Goal: Task Accomplishment & Management: Manage account settings

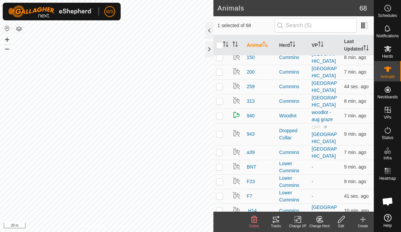
scroll to position [34, 0]
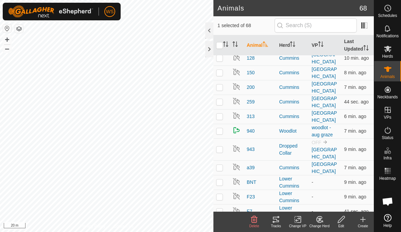
click at [219, 147] on p-checkbox at bounding box center [219, 149] width 7 height 5
checkbox input "false"
click at [222, 147] on p-checkbox at bounding box center [219, 149] width 7 height 5
click at [320, 222] on icon at bounding box center [319, 220] width 8 height 8
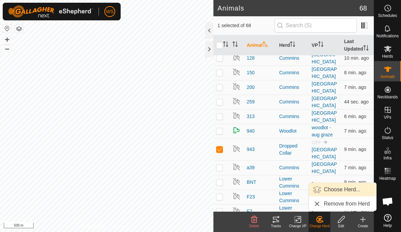
click at [349, 189] on span "Choose Herd..." at bounding box center [342, 190] width 37 height 8
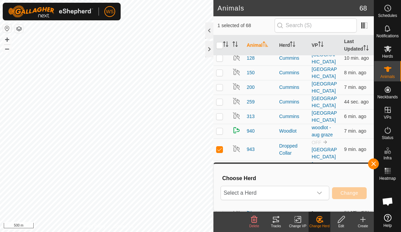
click at [316, 196] on div "dropdown trigger" at bounding box center [319, 193] width 14 height 14
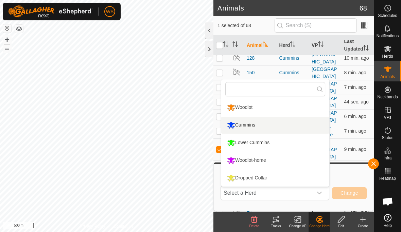
click at [262, 126] on li "Cummins" at bounding box center [275, 125] width 108 height 17
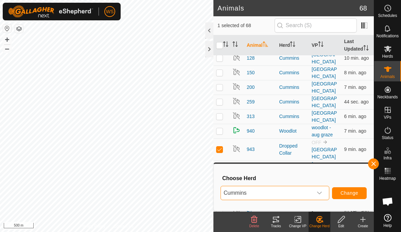
click at [357, 191] on span "Change" at bounding box center [349, 192] width 18 height 5
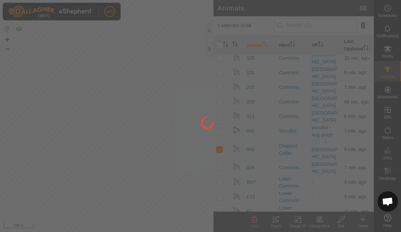
checkbox input "false"
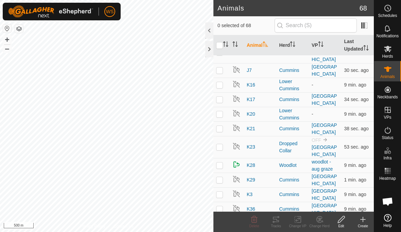
scroll to position [446, 0]
click at [356, 48] on th "Last Updated" at bounding box center [357, 45] width 33 height 20
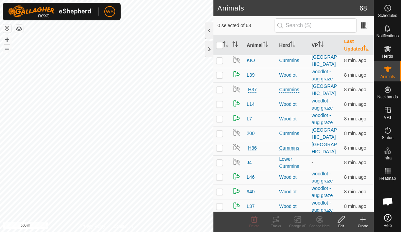
scroll to position [0, 0]
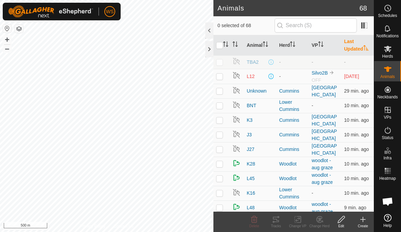
click at [221, 88] on p-checkbox at bounding box center [219, 90] width 7 height 5
click at [222, 89] on p-checkbox at bounding box center [219, 90] width 7 height 5
checkbox input "false"
click at [222, 72] on td at bounding box center [221, 76] width 16 height 15
click at [218, 76] on p-checkbox at bounding box center [219, 76] width 7 height 5
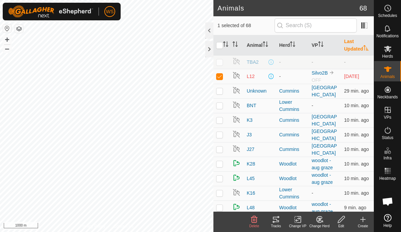
checkbox input "false"
checkbox input "true"
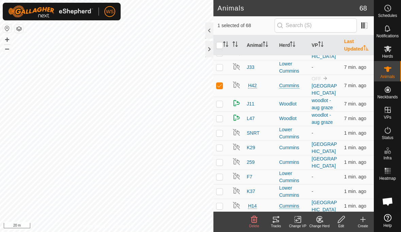
scroll to position [615, 0]
click at [236, 44] on icon "Activate to sort" at bounding box center [234, 43] width 5 height 5
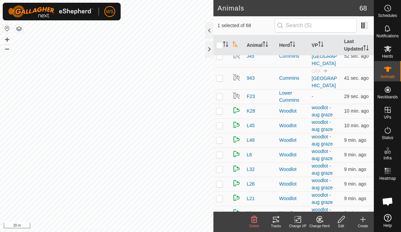
scroll to position [0, 0]
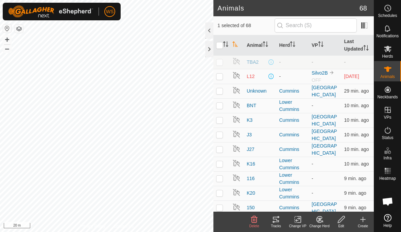
click at [220, 78] on p-checkbox at bounding box center [219, 76] width 7 height 5
click at [288, 44] on th "Herd" at bounding box center [292, 45] width 33 height 20
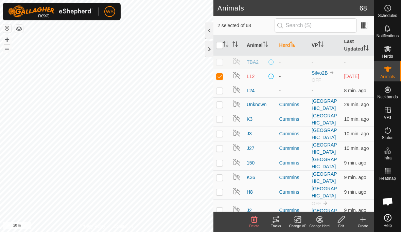
click at [220, 76] on p-checkbox at bounding box center [219, 76] width 7 height 5
checkbox input "false"
click at [221, 104] on p-checkbox at bounding box center [219, 104] width 7 height 5
checkbox input "false"
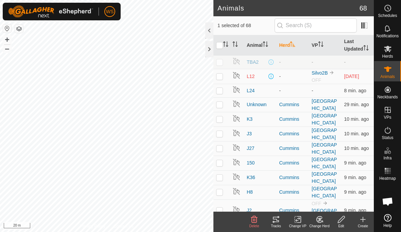
click at [221, 137] on p-checkbox at bounding box center [219, 133] width 7 height 5
checkbox input "true"
click at [220, 105] on p-checkbox at bounding box center [219, 104] width 7 height 5
checkbox input "true"
click at [221, 119] on p-checkbox at bounding box center [219, 118] width 7 height 5
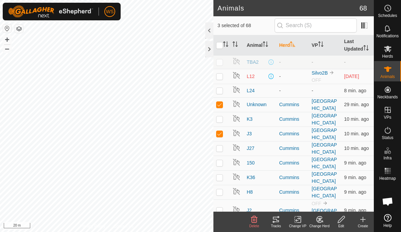
checkbox input "true"
click at [234, 144] on img at bounding box center [236, 148] width 8 height 8
click at [220, 151] on p-checkbox at bounding box center [219, 148] width 7 height 5
checkbox input "true"
click at [219, 165] on p-checkbox at bounding box center [219, 162] width 7 height 5
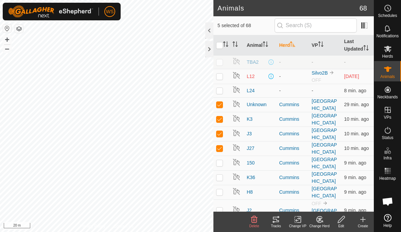
checkbox input "true"
click at [220, 179] on p-checkbox at bounding box center [219, 177] width 7 height 5
checkbox input "true"
click at [219, 194] on p-checkbox at bounding box center [219, 191] width 7 height 5
checkbox input "true"
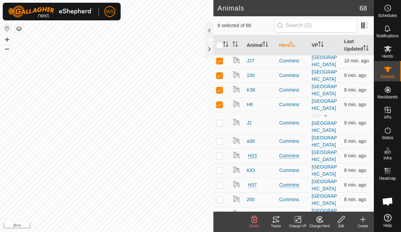
scroll to position [98, 0]
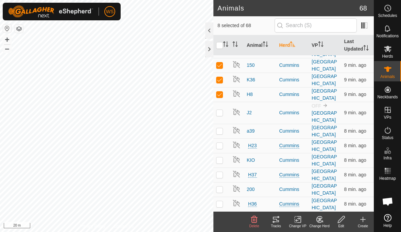
click at [223, 201] on td at bounding box center [221, 204] width 16 height 15
checkbox input "true"
click at [220, 189] on p-checkbox at bounding box center [219, 189] width 7 height 5
checkbox input "true"
click at [221, 174] on p-checkbox at bounding box center [219, 174] width 7 height 5
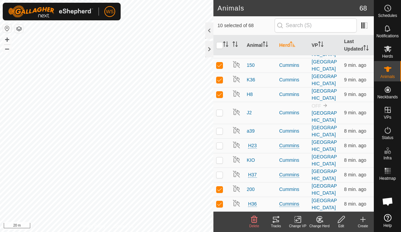
checkbox input "true"
click at [222, 162] on p-checkbox at bounding box center [219, 160] width 7 height 5
checkbox input "true"
click at [222, 148] on p-checkbox at bounding box center [219, 145] width 7 height 5
checkbox input "true"
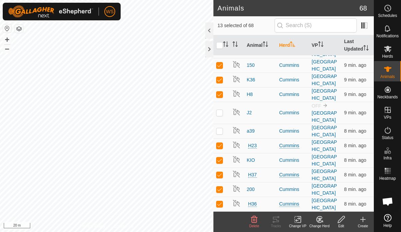
click at [222, 133] on p-checkbox at bounding box center [219, 130] width 7 height 5
checkbox input "true"
click at [222, 113] on p-checkbox at bounding box center [219, 112] width 7 height 5
checkbox input "true"
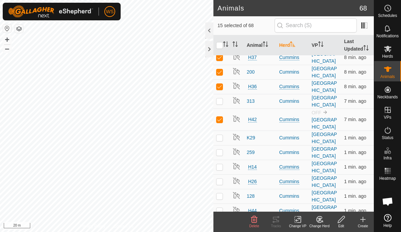
scroll to position [223, 0]
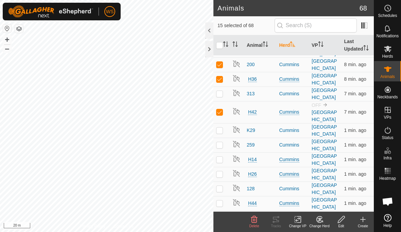
click at [217, 133] on p-checkbox at bounding box center [219, 130] width 7 height 5
checkbox input "true"
click at [220, 146] on p-checkbox at bounding box center [219, 144] width 7 height 5
checkbox input "true"
click at [219, 160] on p-checkbox at bounding box center [219, 159] width 7 height 5
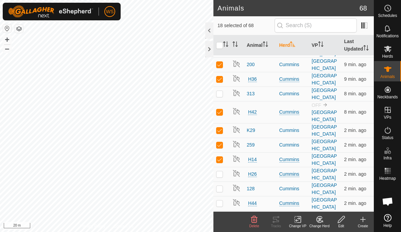
checkbox input "true"
click at [220, 175] on p-checkbox at bounding box center [219, 173] width 7 height 5
checkbox input "true"
click at [221, 187] on p-checkbox at bounding box center [219, 188] width 7 height 5
checkbox input "true"
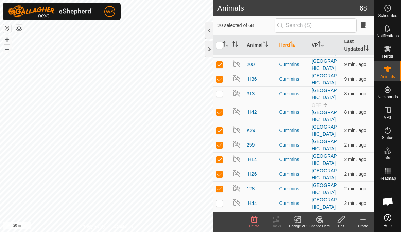
click at [220, 203] on p-checkbox at bounding box center [219, 203] width 7 height 5
checkbox input "true"
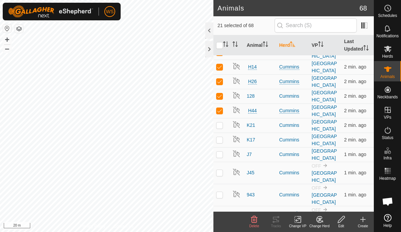
scroll to position [316, 0]
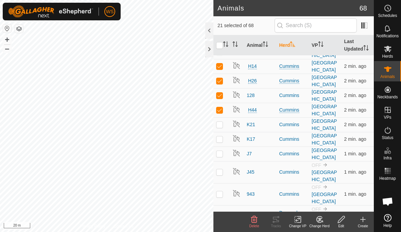
click at [222, 194] on p-checkbox at bounding box center [219, 194] width 7 height 5
checkbox input "true"
click at [220, 172] on p-checkbox at bounding box center [219, 171] width 7 height 5
checkbox input "true"
click at [221, 153] on p-checkbox at bounding box center [219, 153] width 7 height 5
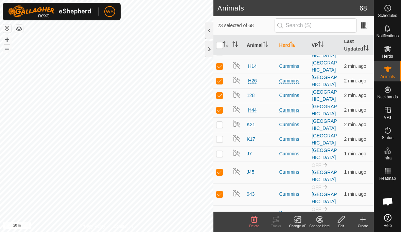
checkbox input "true"
click at [221, 139] on p-checkbox at bounding box center [219, 139] width 7 height 5
checkbox input "true"
click at [222, 125] on p-checkbox at bounding box center [219, 124] width 7 height 5
checkbox input "true"
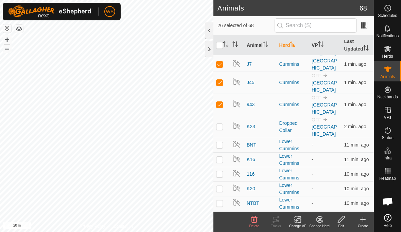
scroll to position [427, 0]
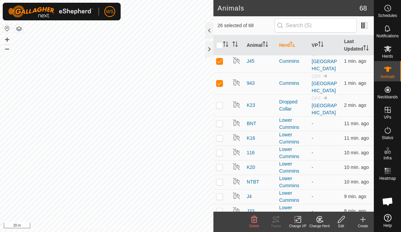
click at [344, 222] on icon at bounding box center [341, 220] width 8 height 8
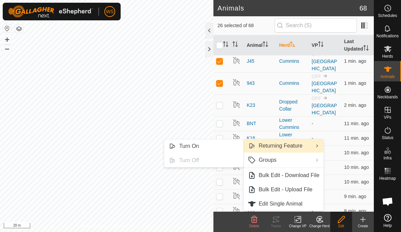
click at [194, 146] on span "Turn On" at bounding box center [189, 146] width 20 height 8
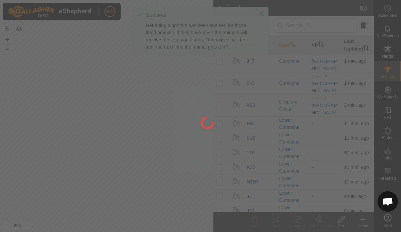
checkbox input "false"
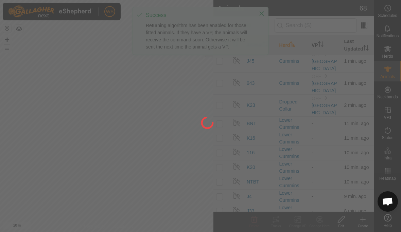
checkbox input "false"
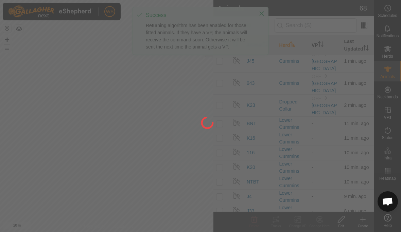
checkbox input "false"
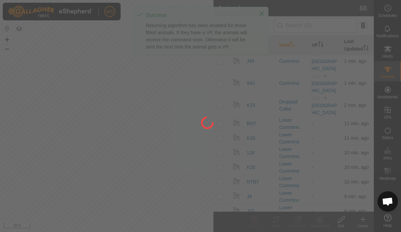
checkbox input "false"
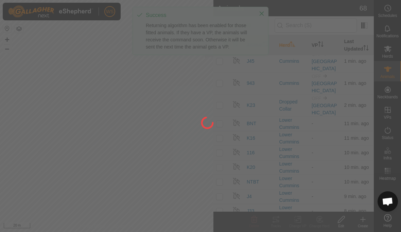
checkbox input "false"
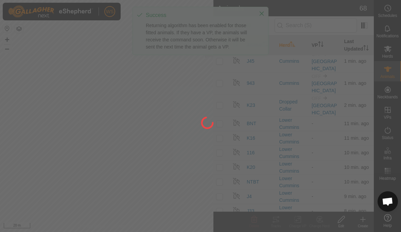
checkbox input "false"
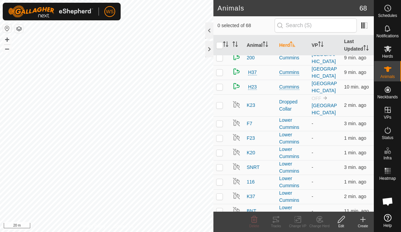
click at [221, 124] on p-checkbox at bounding box center [219, 123] width 7 height 5
checkbox input "true"
click at [221, 138] on p-checkbox at bounding box center [219, 137] width 7 height 5
checkbox input "true"
click at [220, 152] on p-checkbox at bounding box center [219, 152] width 7 height 5
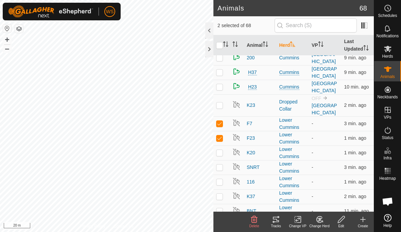
checkbox input "true"
click at [219, 168] on p-checkbox at bounding box center [219, 167] width 7 height 5
checkbox input "true"
click at [218, 181] on p-checkbox at bounding box center [219, 181] width 7 height 5
checkbox input "true"
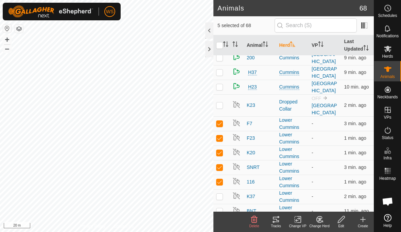
click at [222, 196] on p-checkbox at bounding box center [219, 196] width 7 height 5
checkbox input "true"
click at [221, 123] on p-checkbox at bounding box center [219, 123] width 7 height 5
checkbox input "false"
click at [221, 138] on p-checkbox at bounding box center [219, 137] width 7 height 5
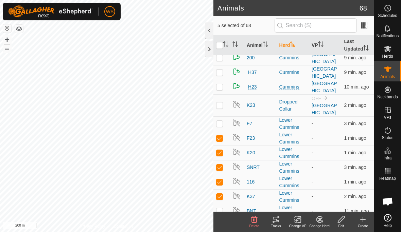
checkbox input "false"
click at [220, 44] on input "checkbox" at bounding box center [219, 45] width 7 height 7
checkbox input "true"
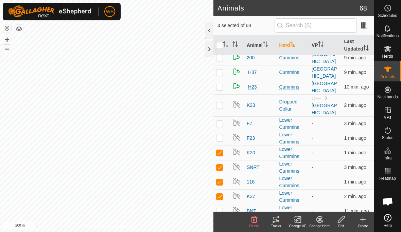
checkbox input "true"
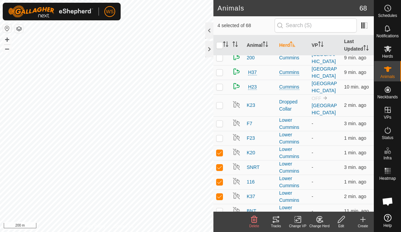
checkbox input "true"
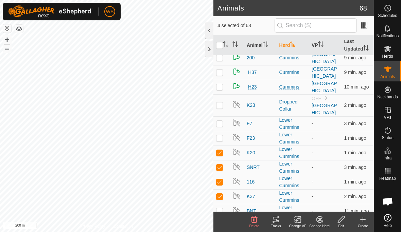
checkbox input "true"
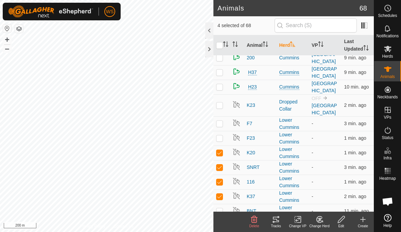
checkbox input "true"
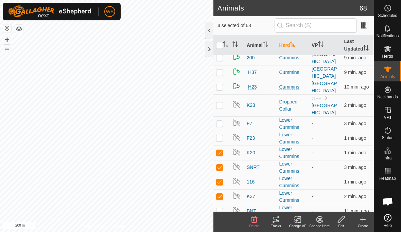
checkbox input "true"
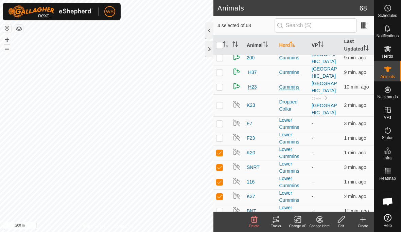
checkbox input "true"
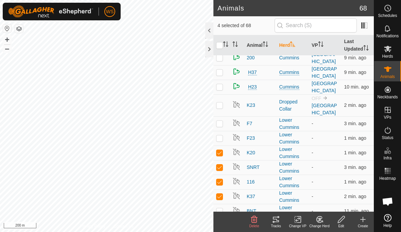
checkbox input "true"
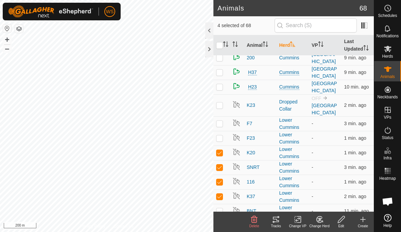
checkbox input "true"
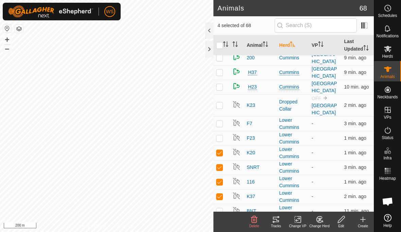
checkbox input "true"
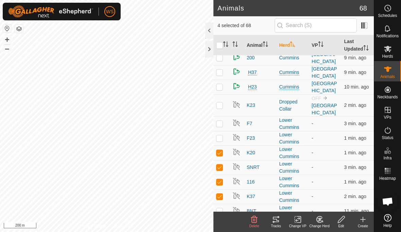
checkbox input "true"
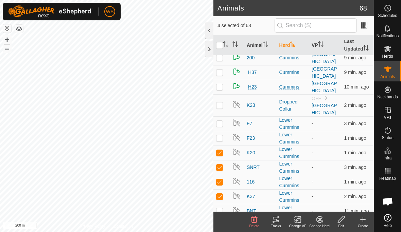
checkbox input "true"
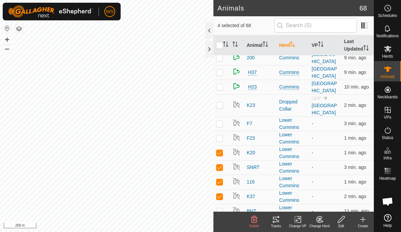
checkbox input "true"
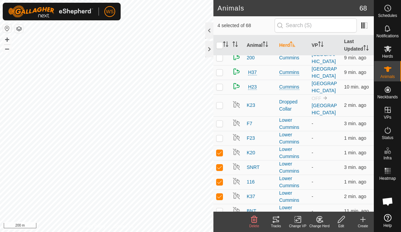
checkbox input "true"
click at [220, 42] on input "checkbox" at bounding box center [219, 45] width 7 height 7
checkbox input "false"
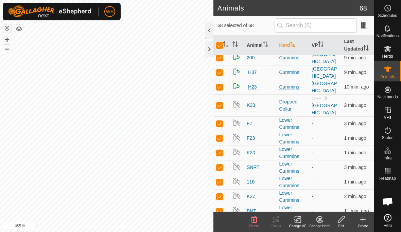
checkbox input "false"
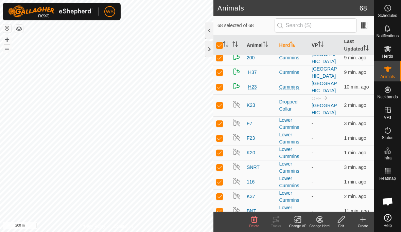
checkbox input "false"
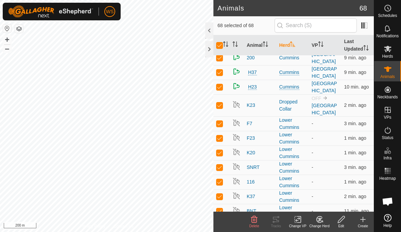
checkbox input "false"
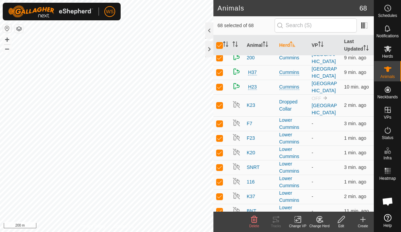
checkbox input "false"
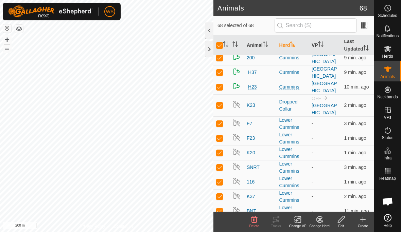
checkbox input "false"
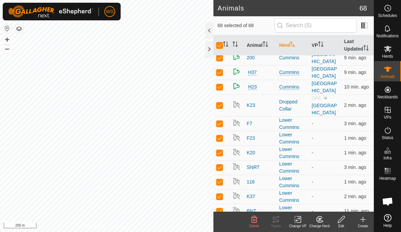
checkbox input "false"
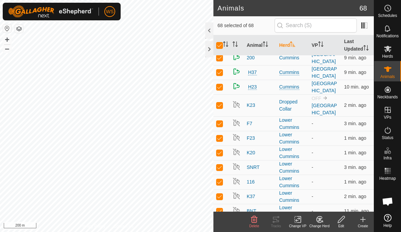
checkbox input "false"
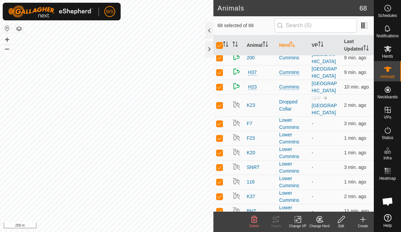
checkbox input "false"
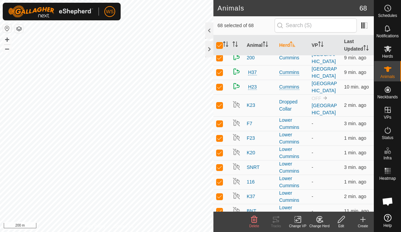
checkbox input "false"
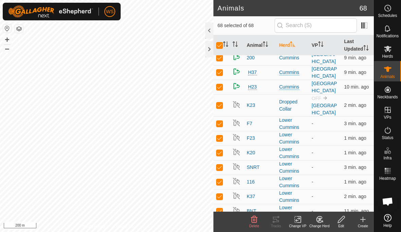
checkbox input "false"
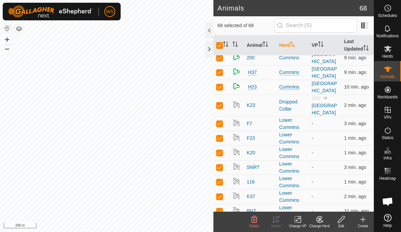
checkbox input "false"
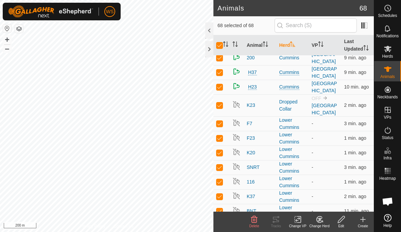
checkbox input "false"
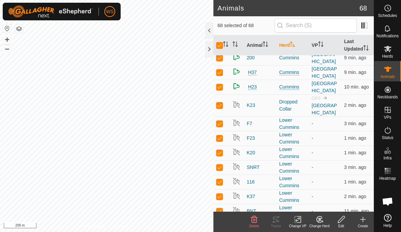
checkbox input "false"
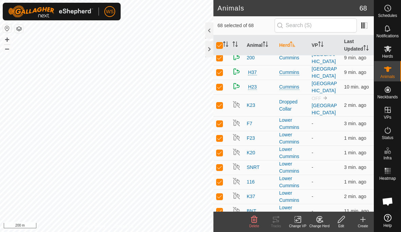
checkbox input "false"
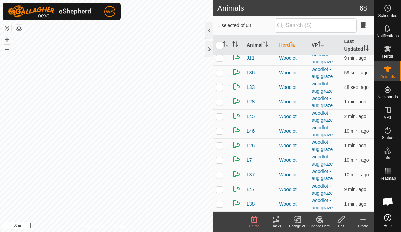
scroll to position [872, 0]
